Goal: Navigation & Orientation: Find specific page/section

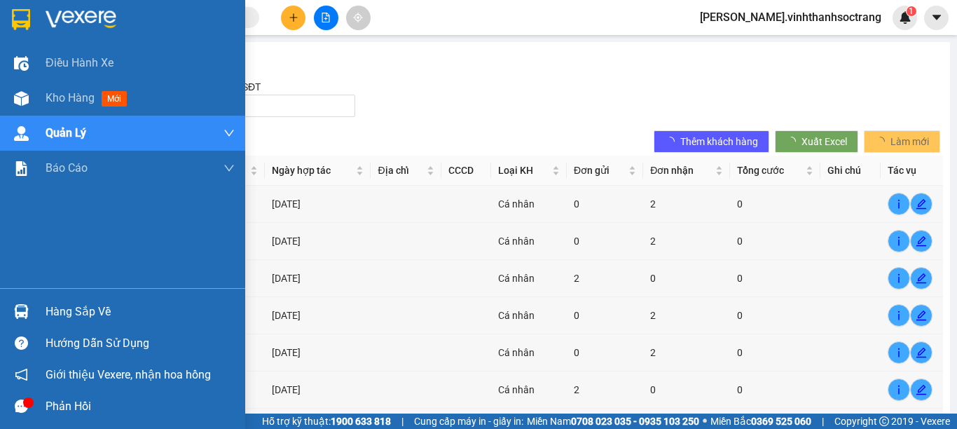
click at [71, 94] on span "Kho hàng" at bounding box center [70, 97] width 49 height 13
